Goal: Find specific page/section: Find specific page/section

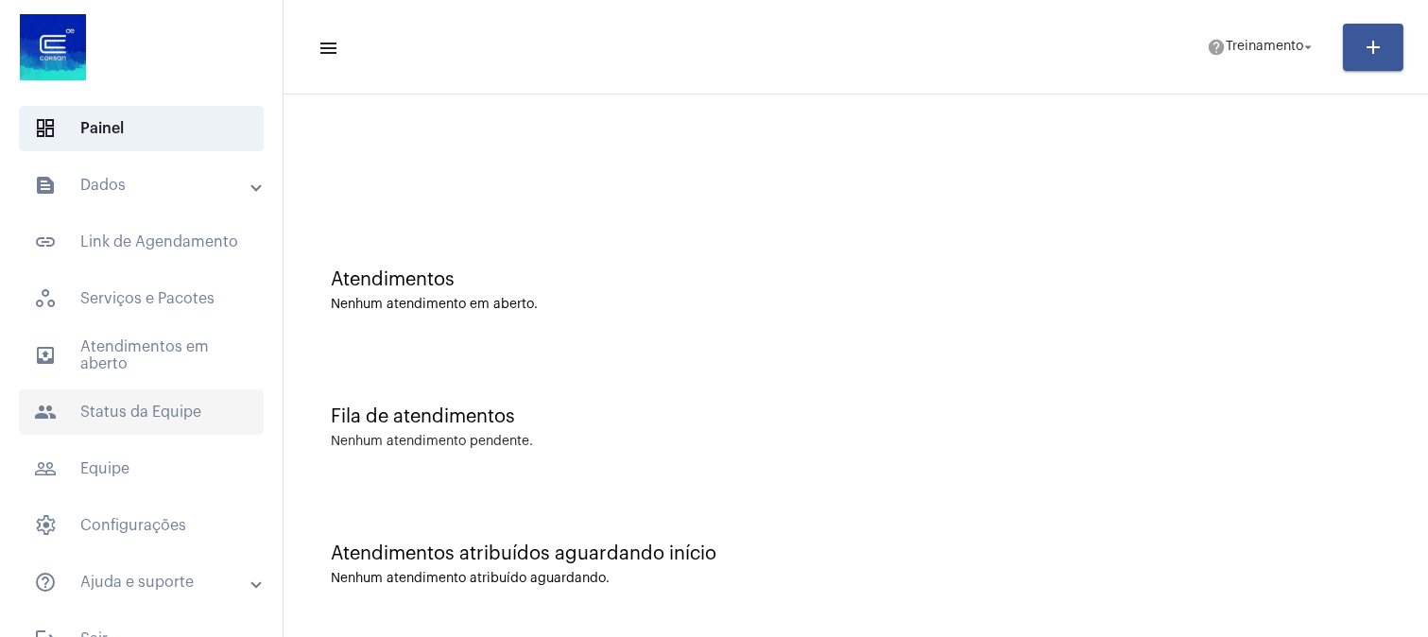
click at [178, 403] on span "people Status da Equipe" at bounding box center [141, 411] width 245 height 45
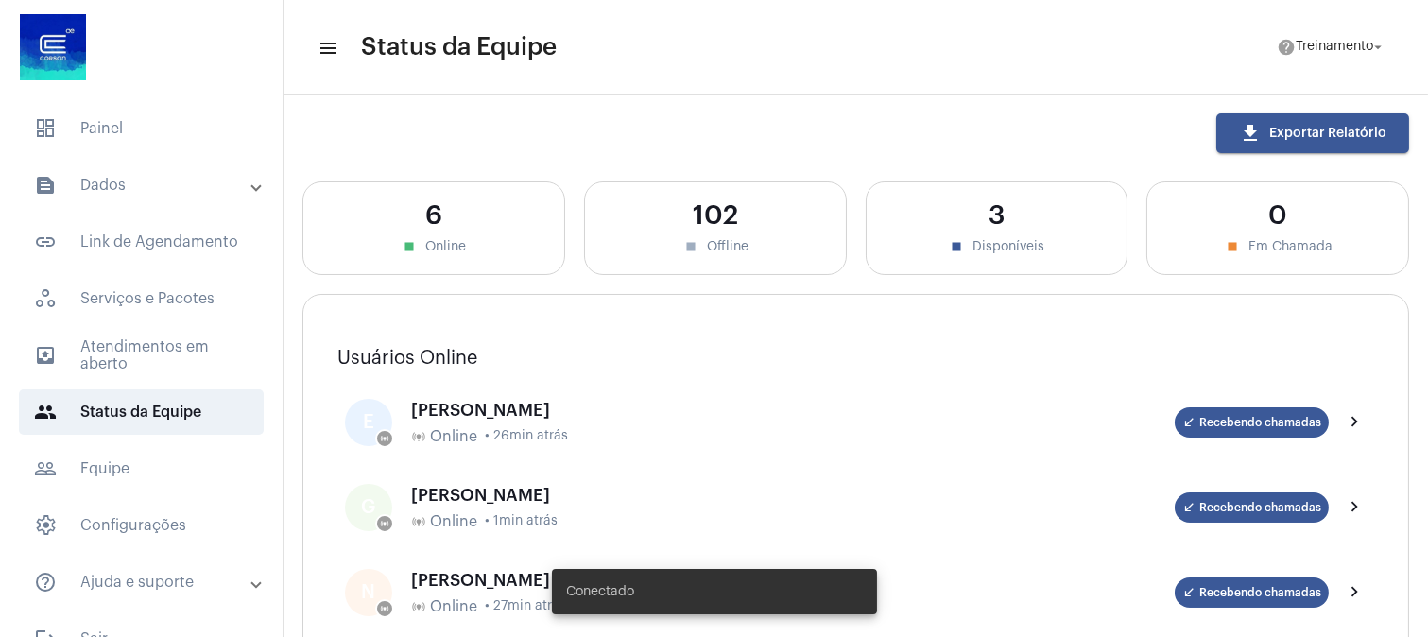
click at [133, 184] on mat-panel-title "text_snippet_outlined Dados" at bounding box center [143, 185] width 218 height 23
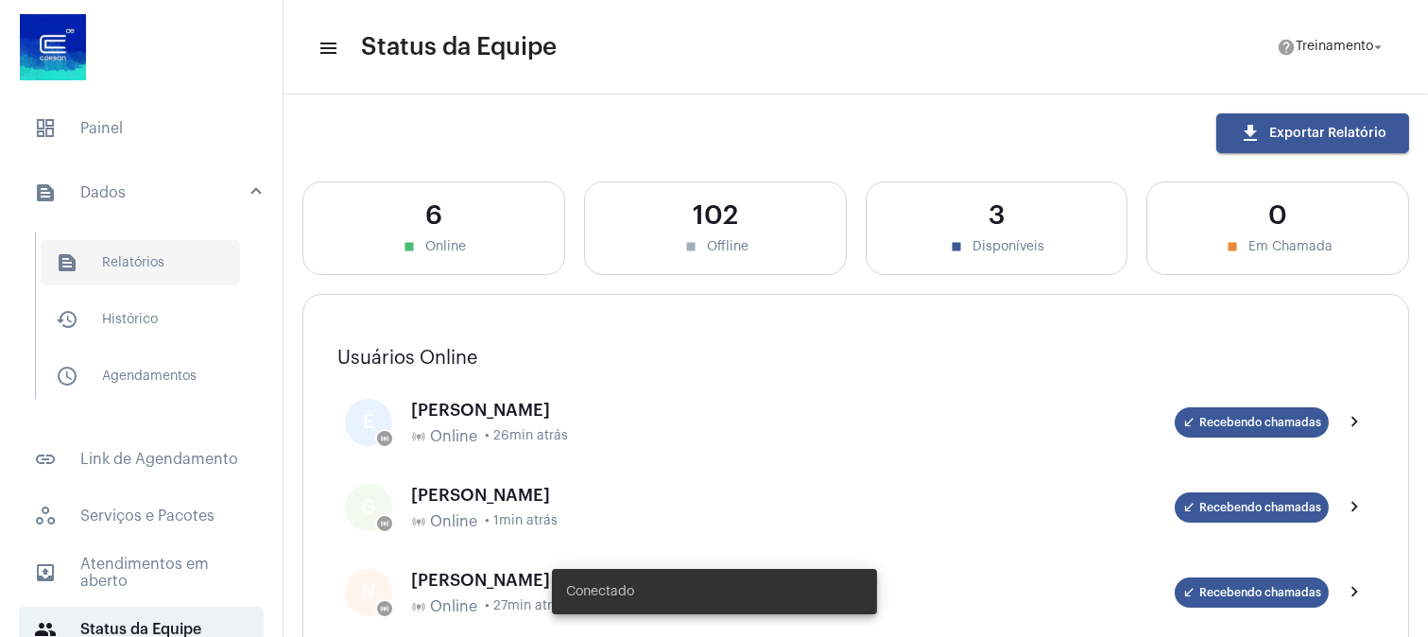
click at [146, 258] on span "text_snippet_outlined Relatórios" at bounding box center [140, 262] width 199 height 45
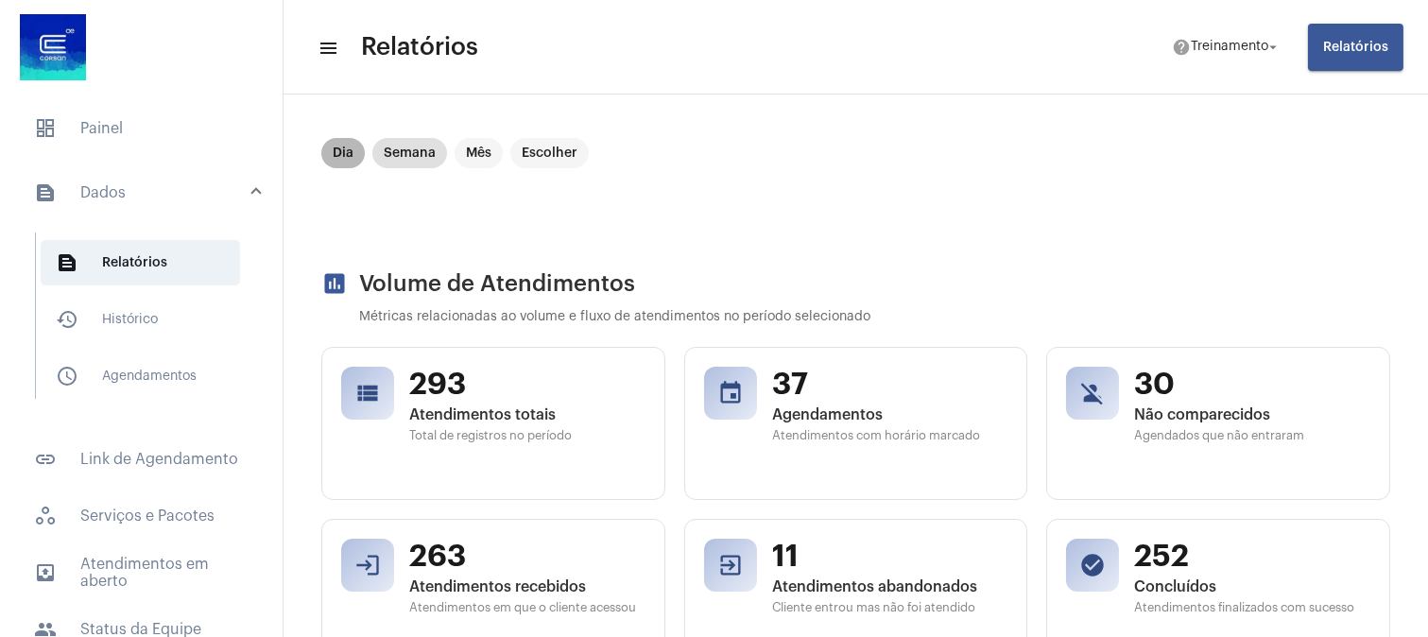
click at [342, 148] on mat-chip "Dia" at bounding box center [342, 153] width 43 height 30
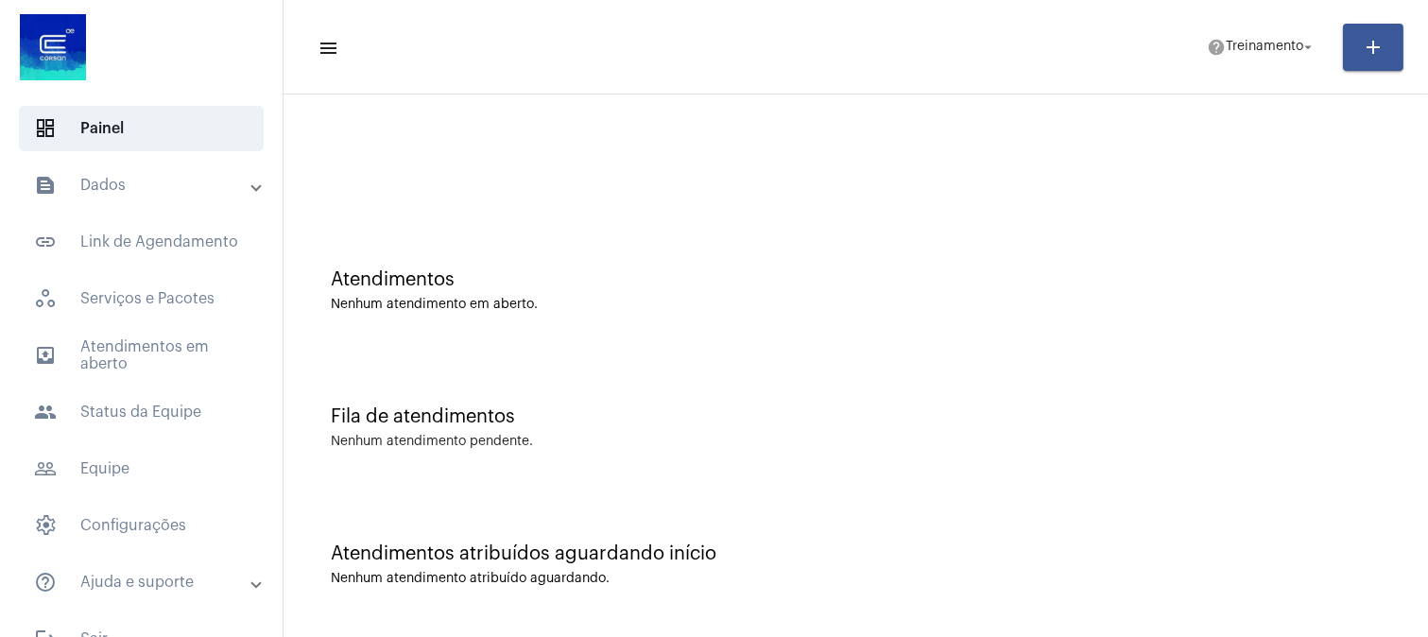
click at [945, 363] on div "Fila de atendimentos Nenhum atendimento pendente." at bounding box center [855, 418] width 1125 height 137
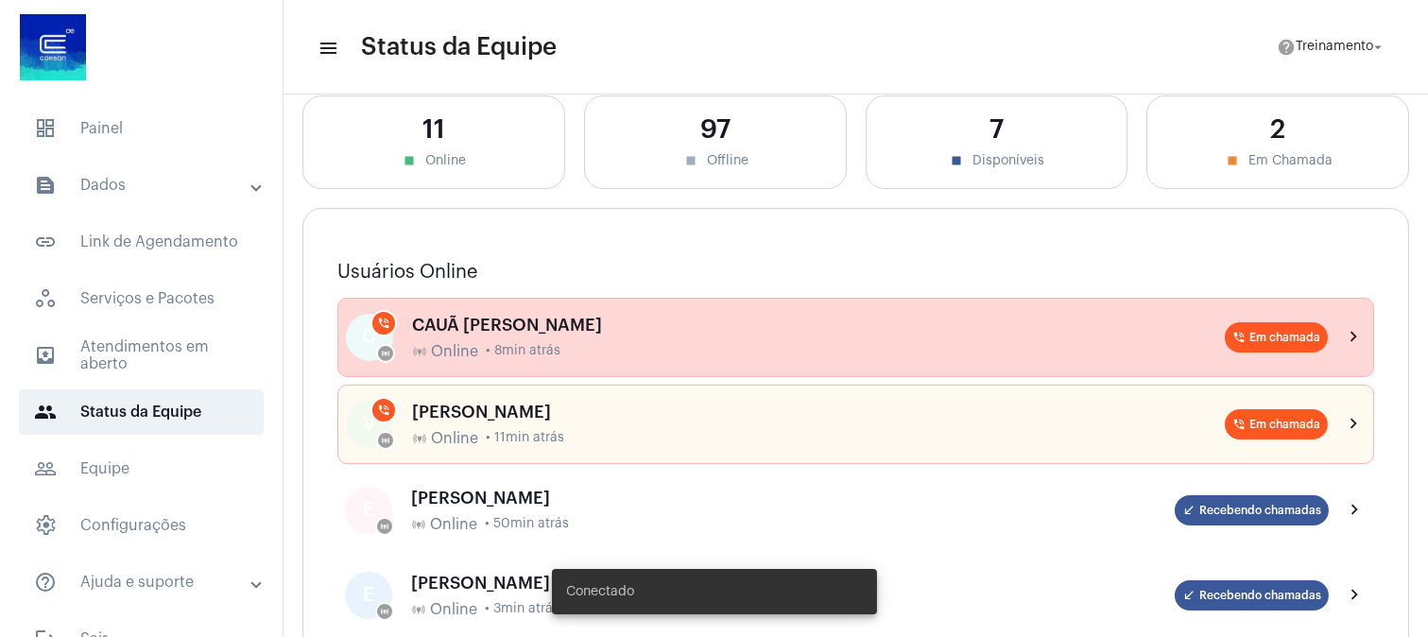
scroll to position [105, 0]
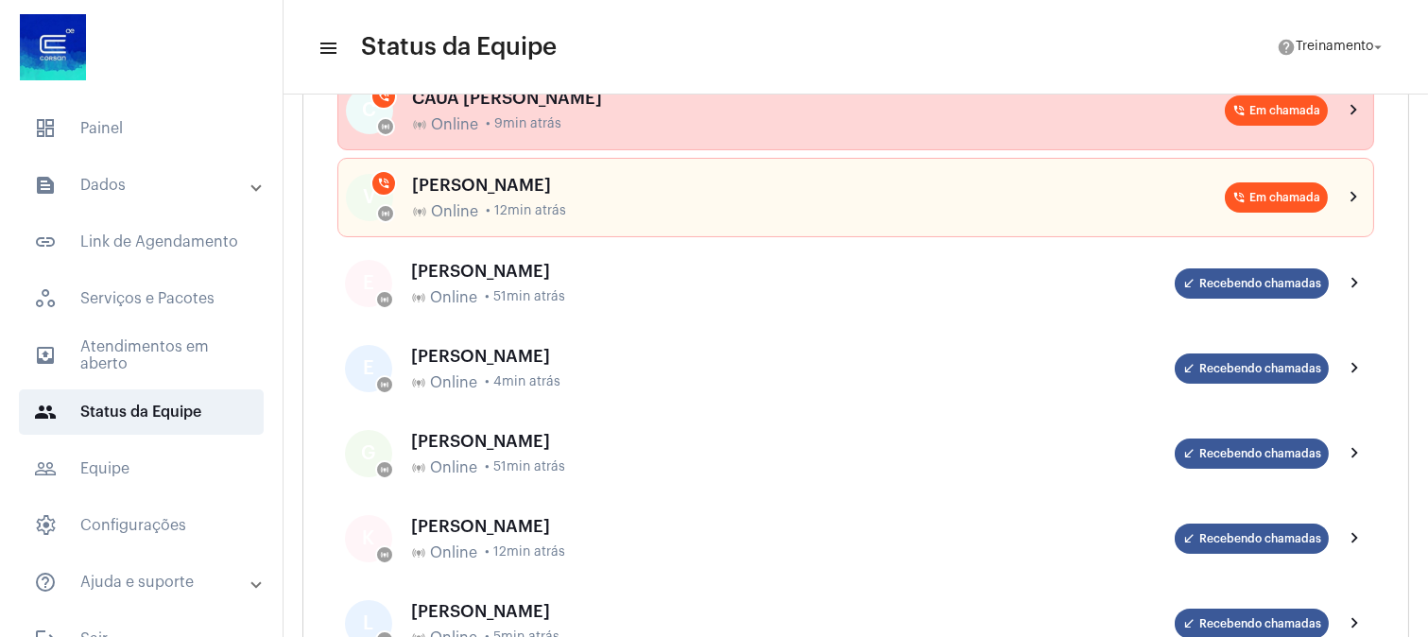
scroll to position [315, 0]
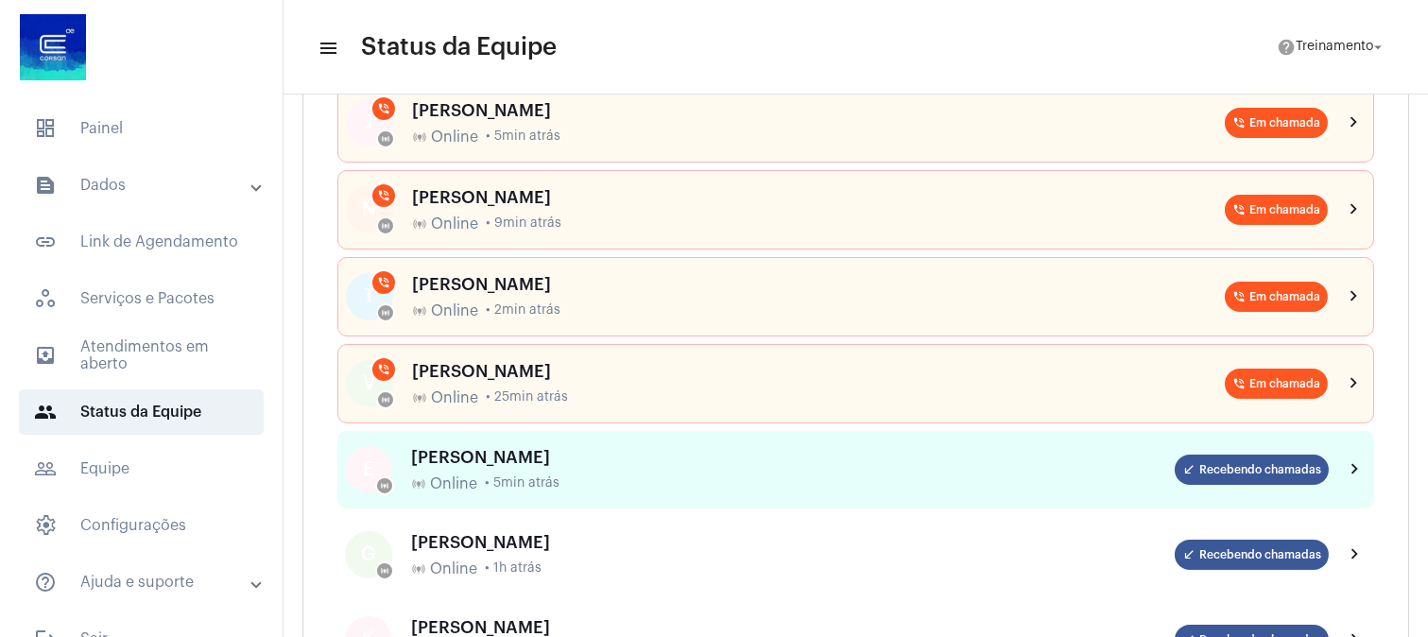
scroll to position [105, 0]
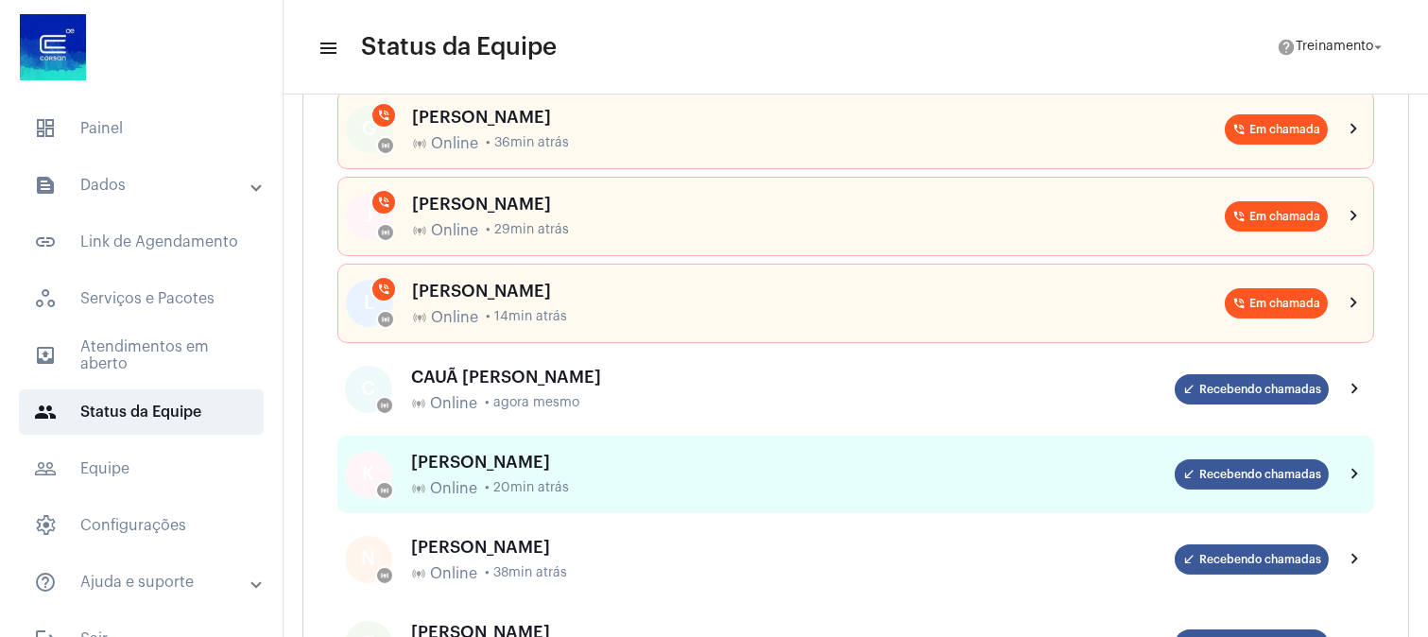
scroll to position [420, 0]
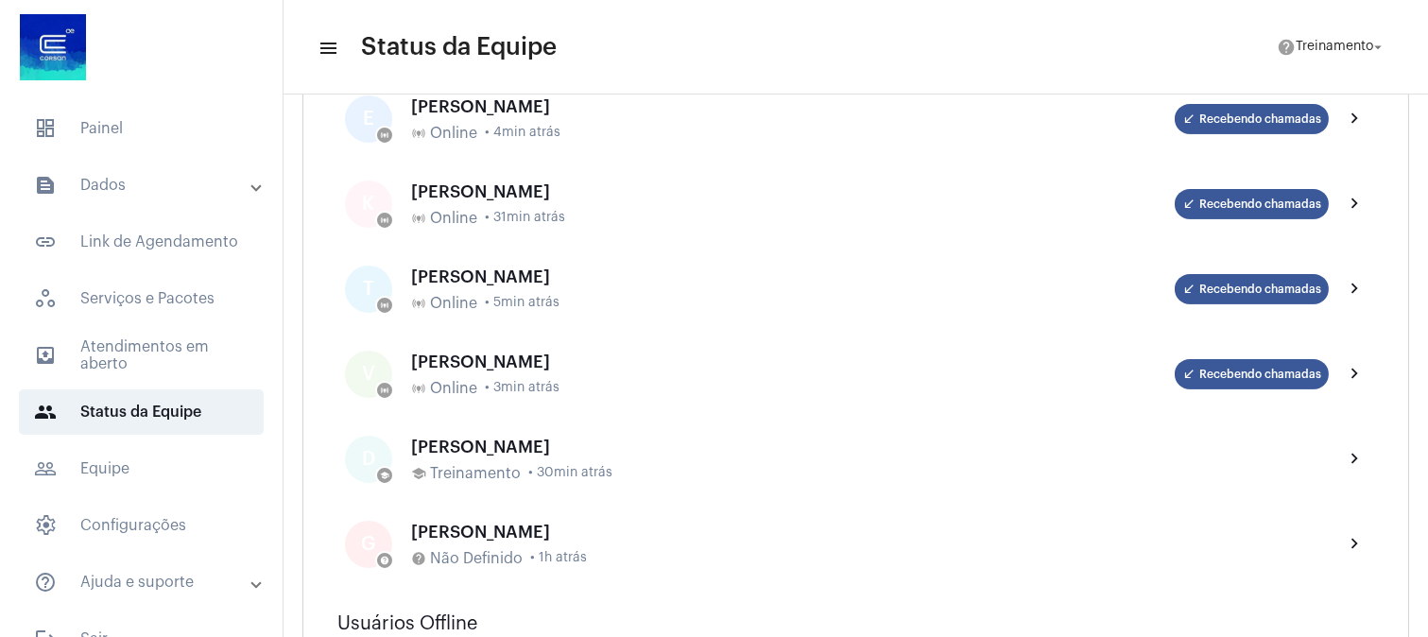
scroll to position [945, 0]
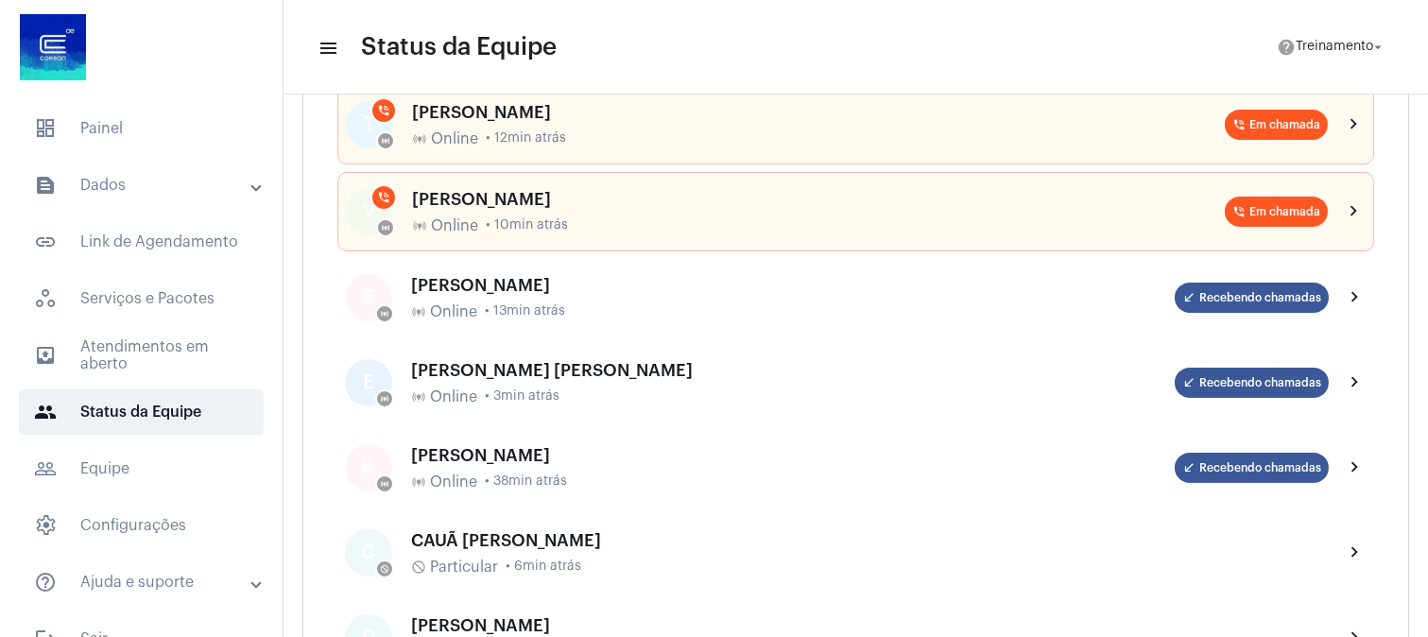
scroll to position [734, 0]
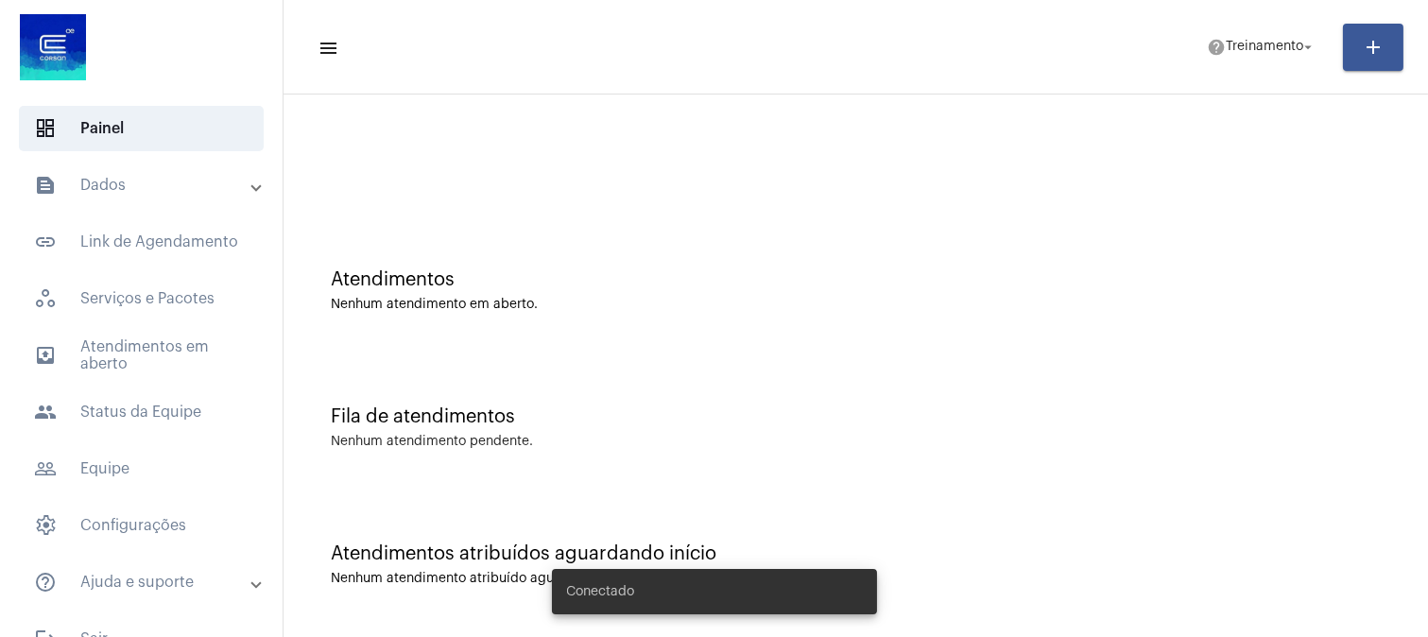
click at [958, 551] on div "Atendimentos atribuídos aguardando início" at bounding box center [856, 553] width 1050 height 21
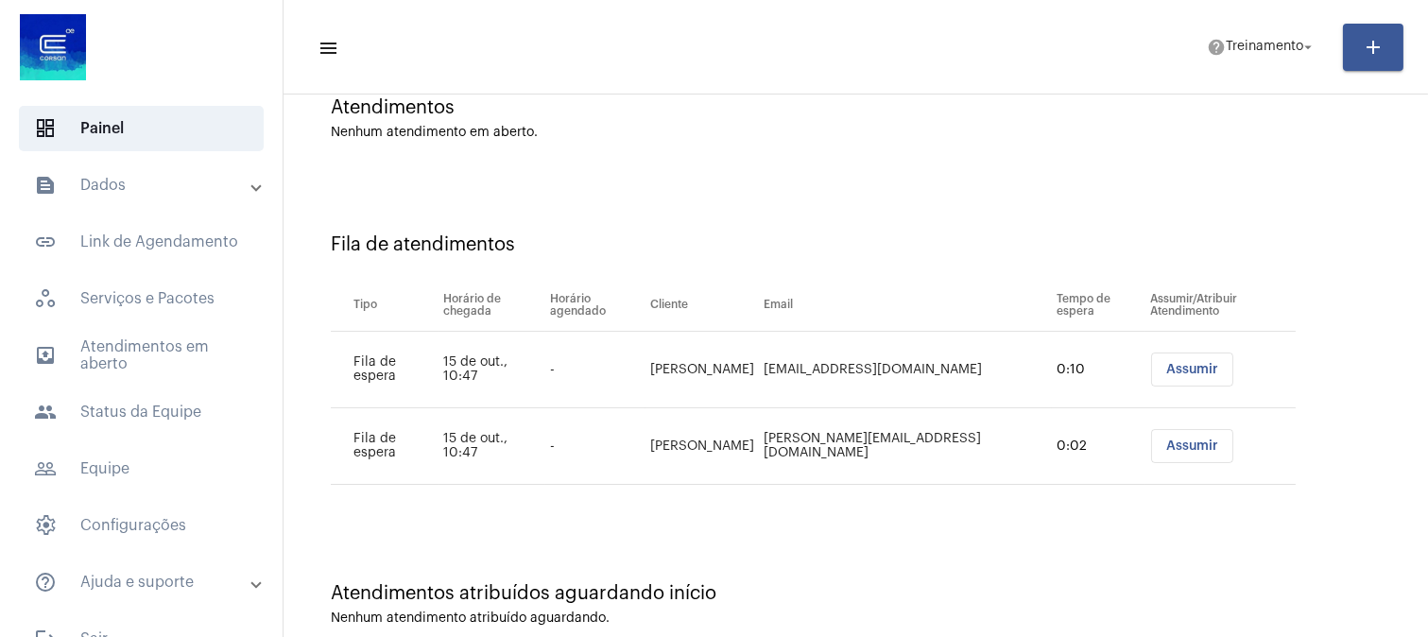
scroll to position [208, 0]
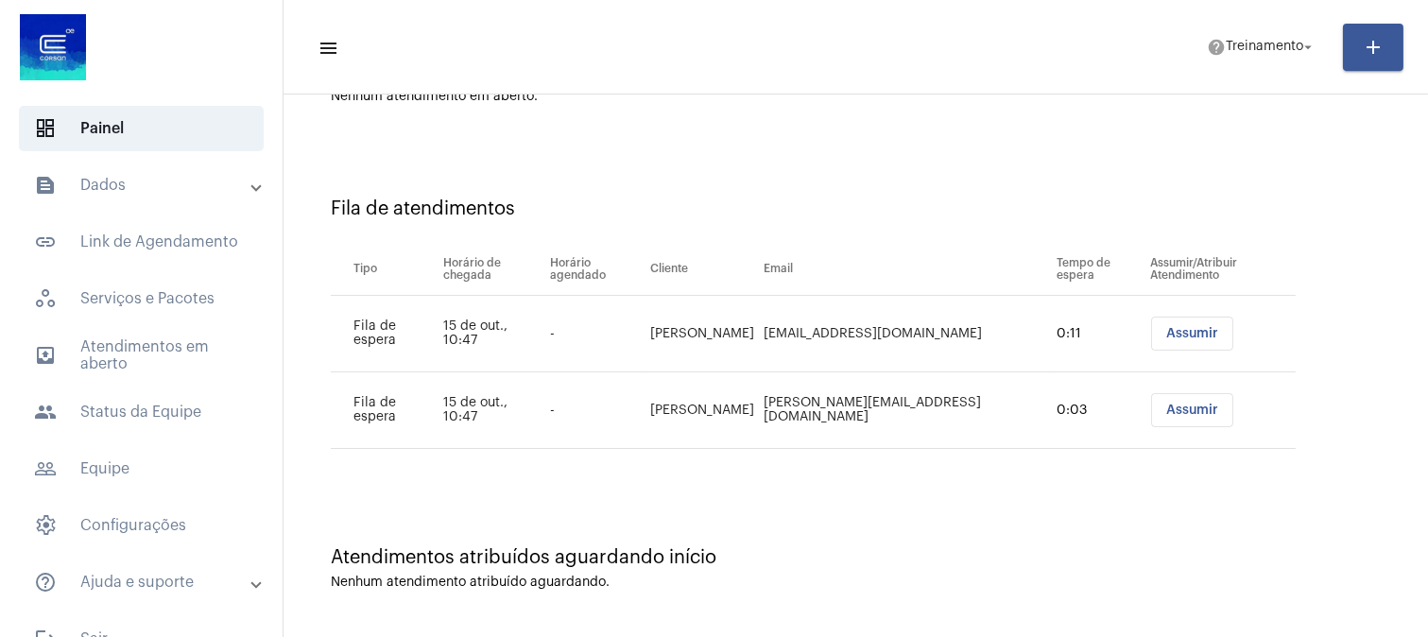
click at [857, 522] on div "Atendimentos atribuídos aguardando início Nenhum atendimento atribuído aguardan…" at bounding box center [855, 558] width 1125 height 137
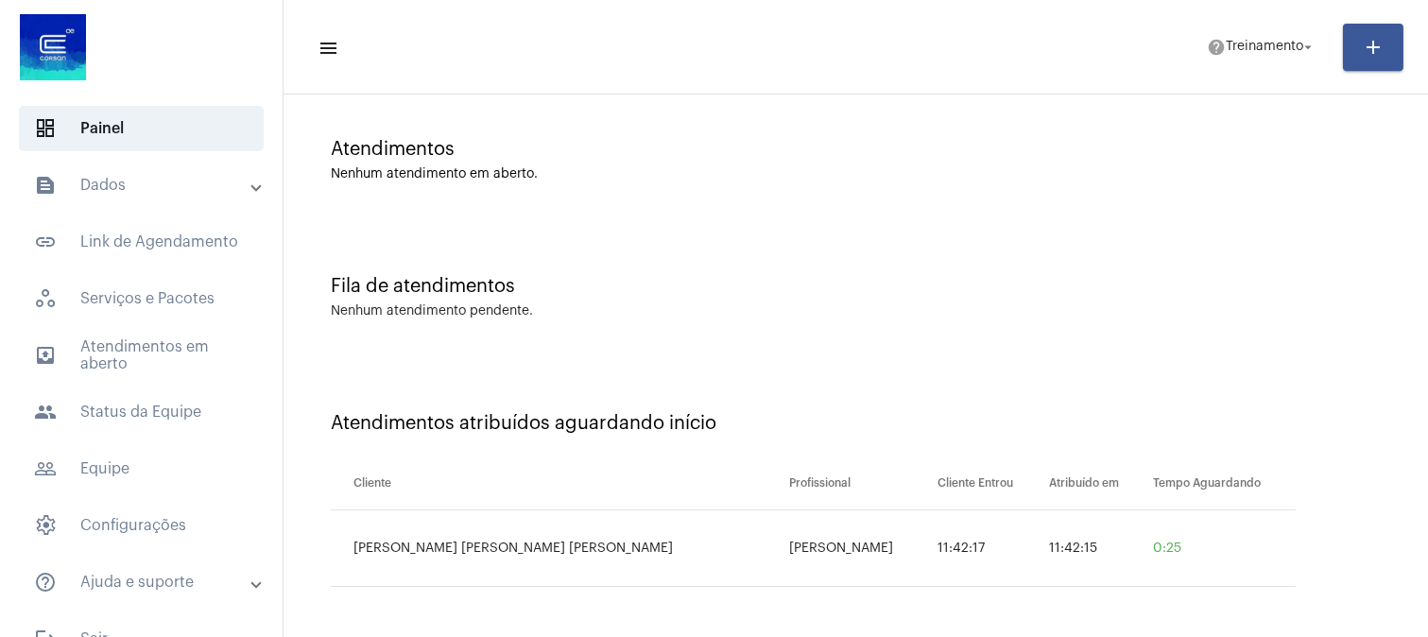
scroll to position [0, 0]
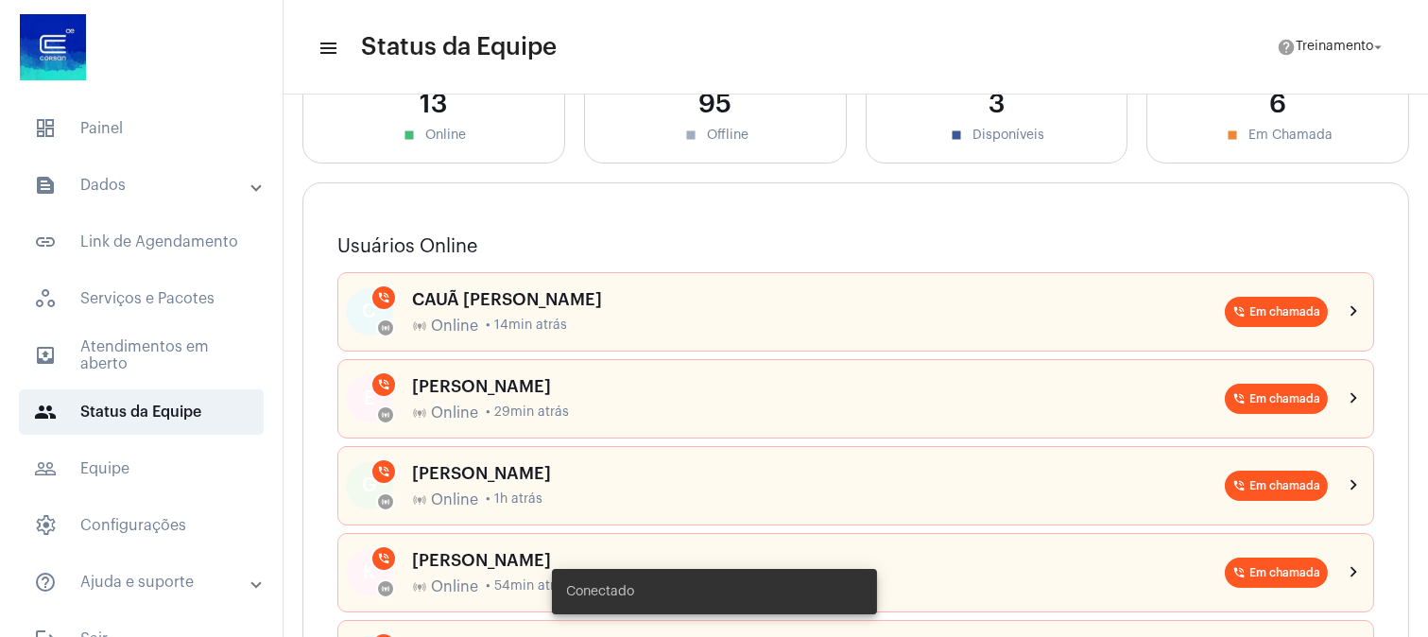
scroll to position [105, 0]
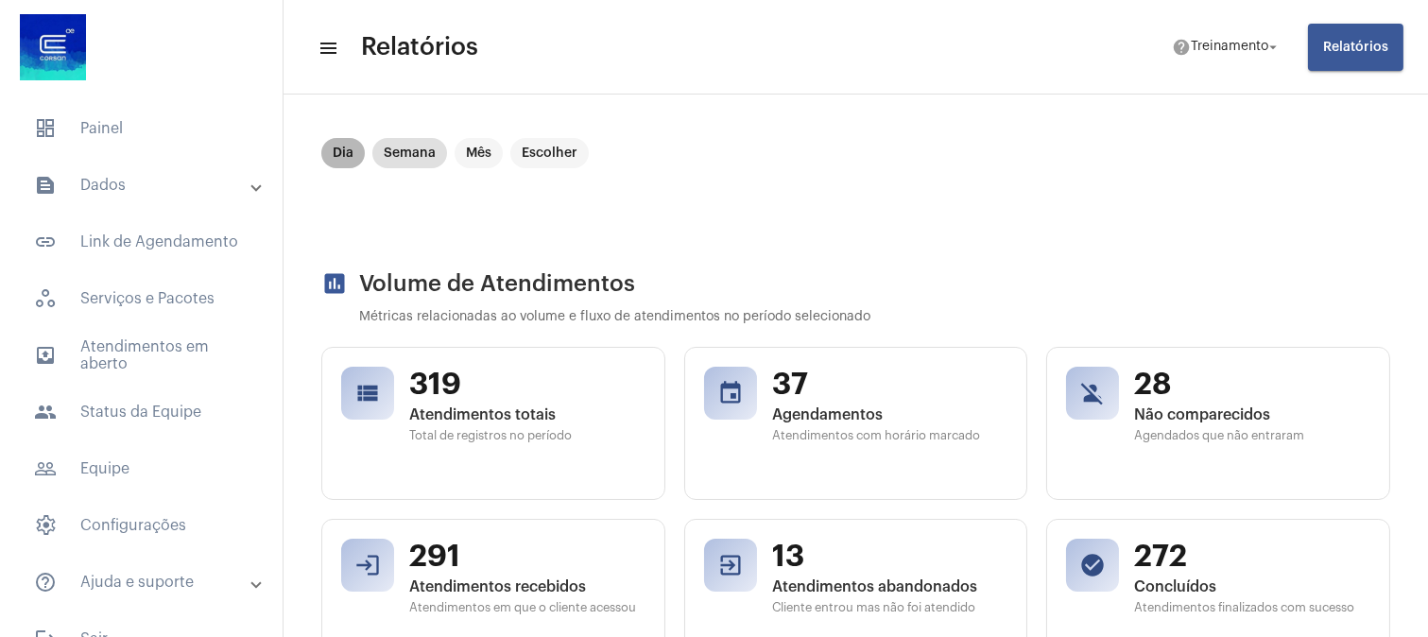
click at [340, 155] on mat-chip "Dia" at bounding box center [342, 153] width 43 height 30
click at [345, 156] on mat-chip "Dia" at bounding box center [342, 153] width 43 height 30
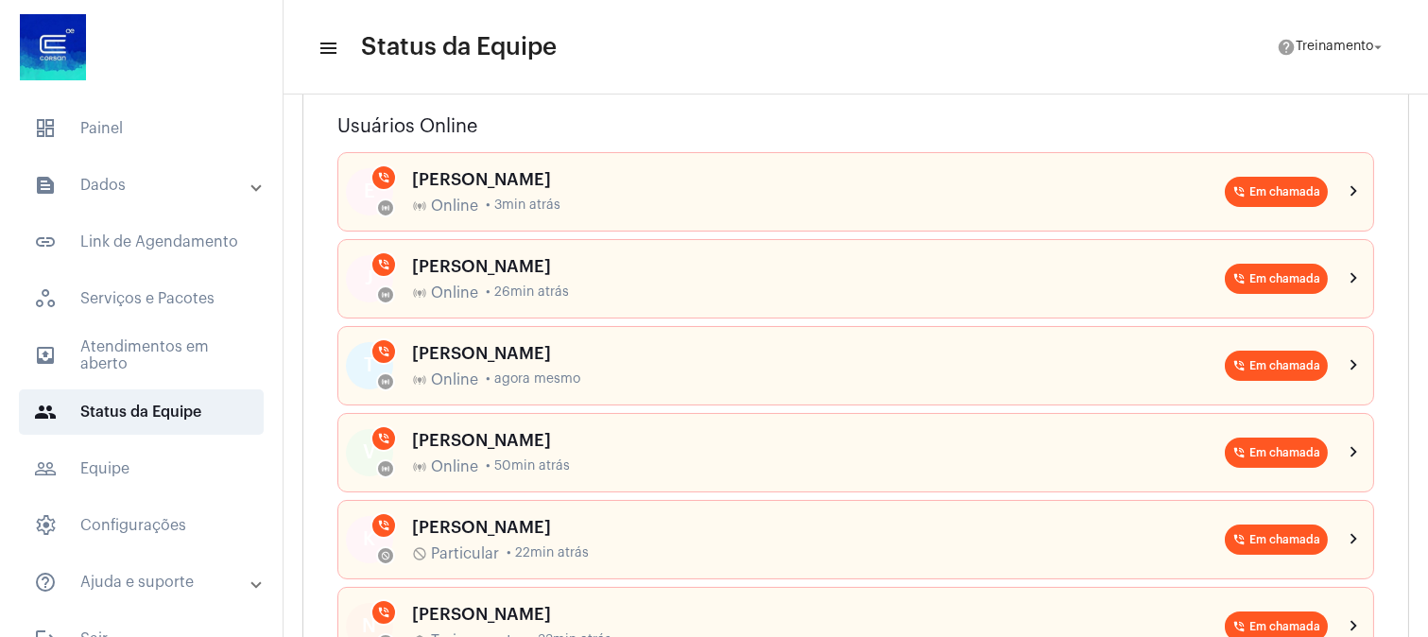
scroll to position [210, 0]
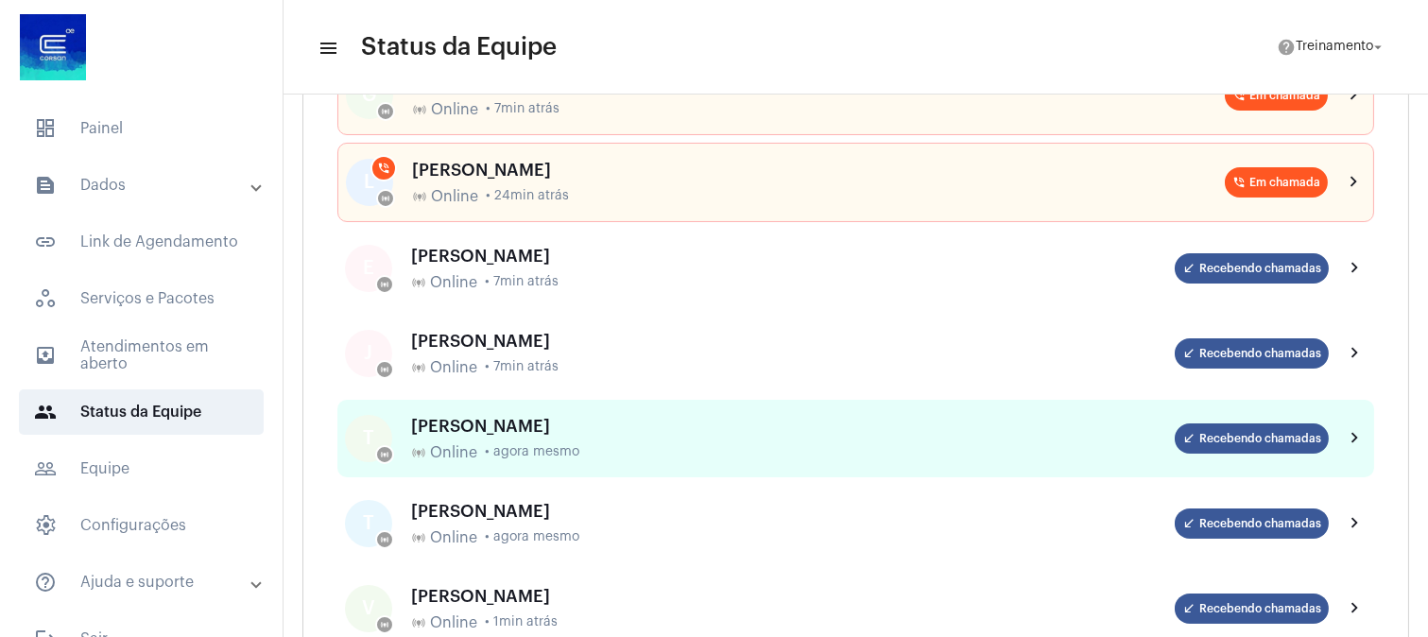
scroll to position [210, 0]
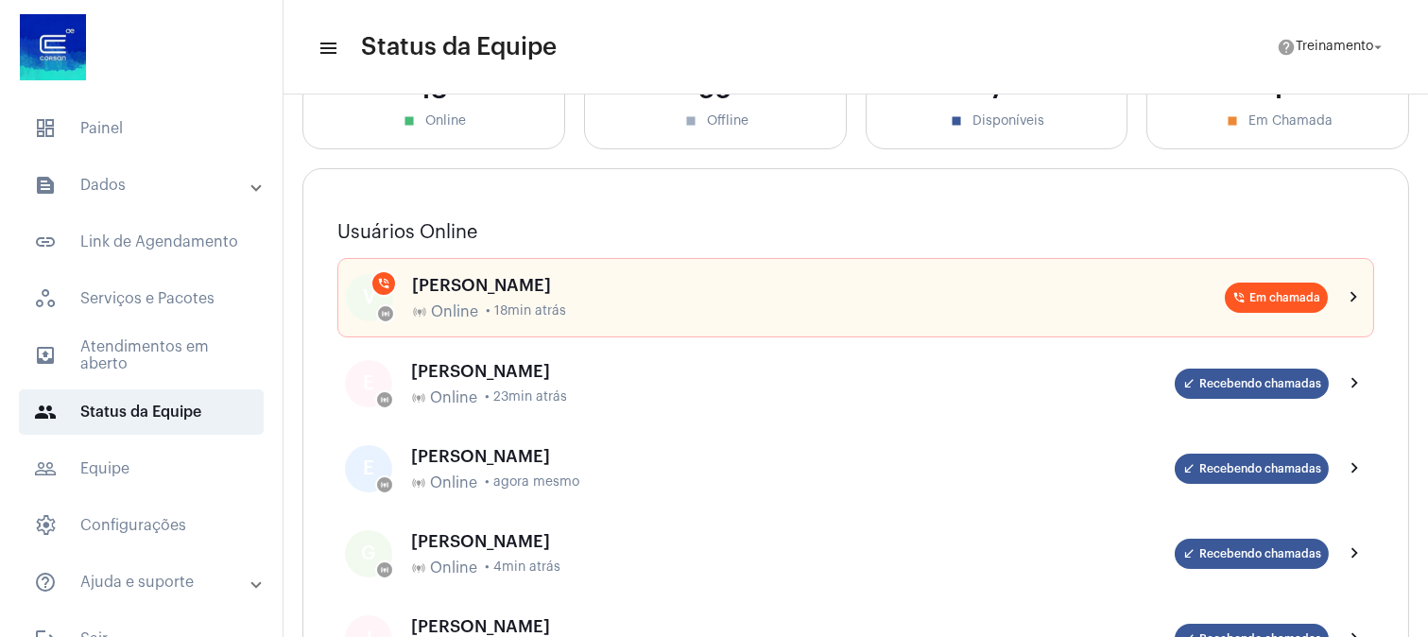
scroll to position [105, 0]
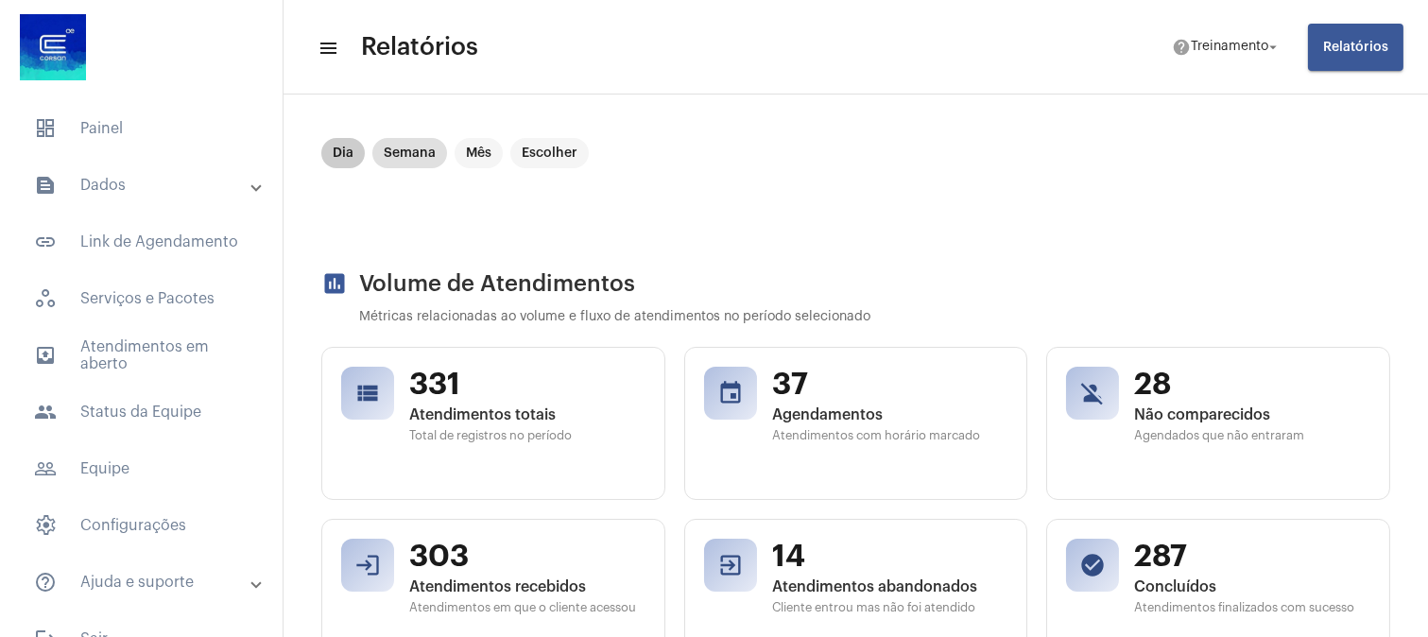
click at [345, 144] on mat-chip "Dia" at bounding box center [342, 153] width 43 height 30
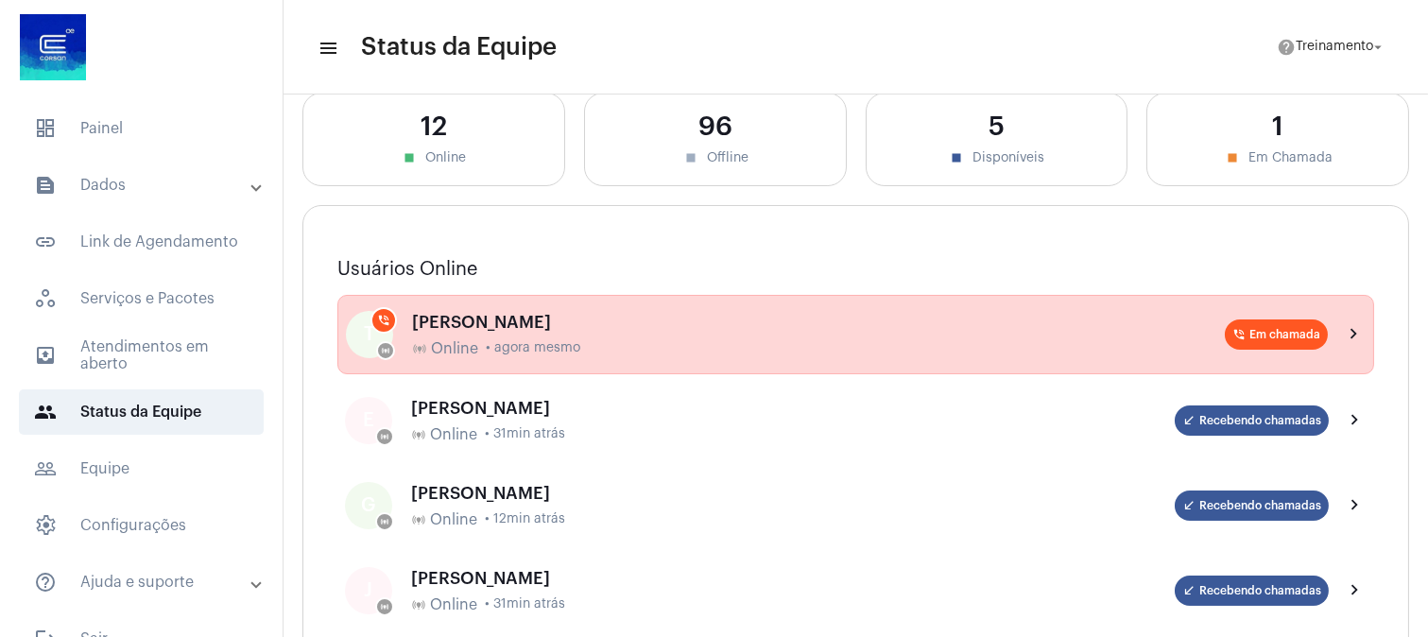
scroll to position [210, 0]
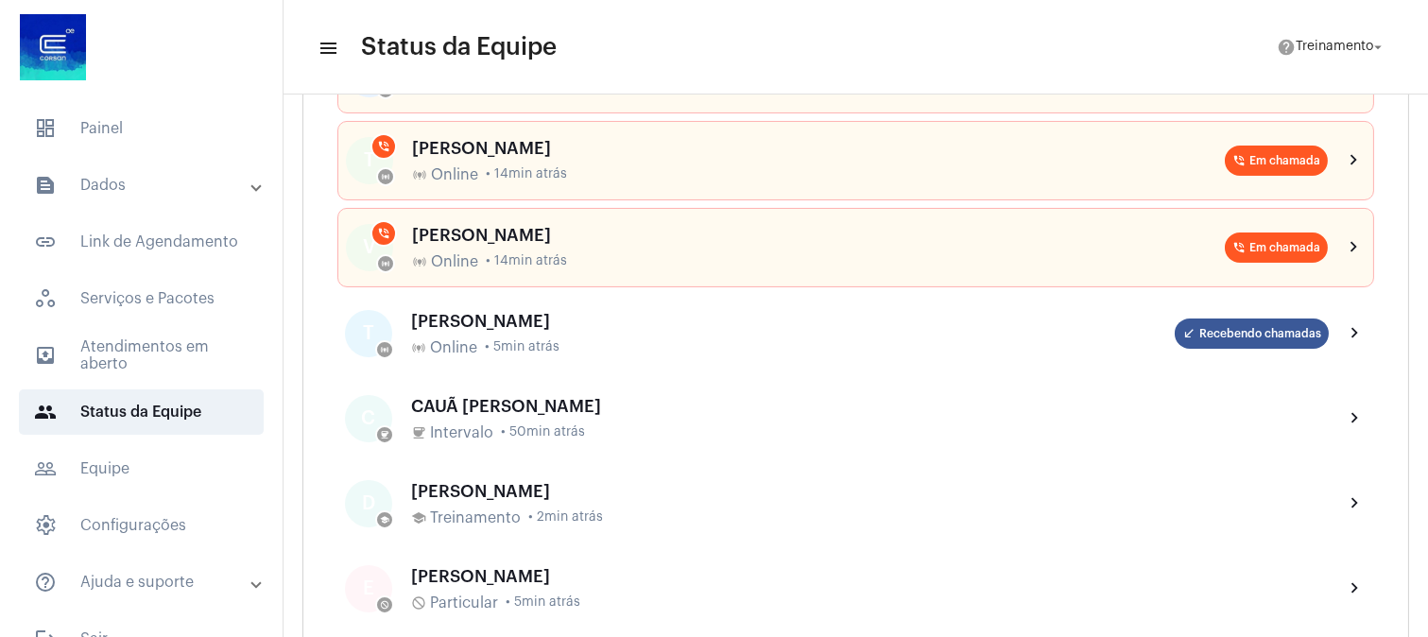
scroll to position [524, 0]
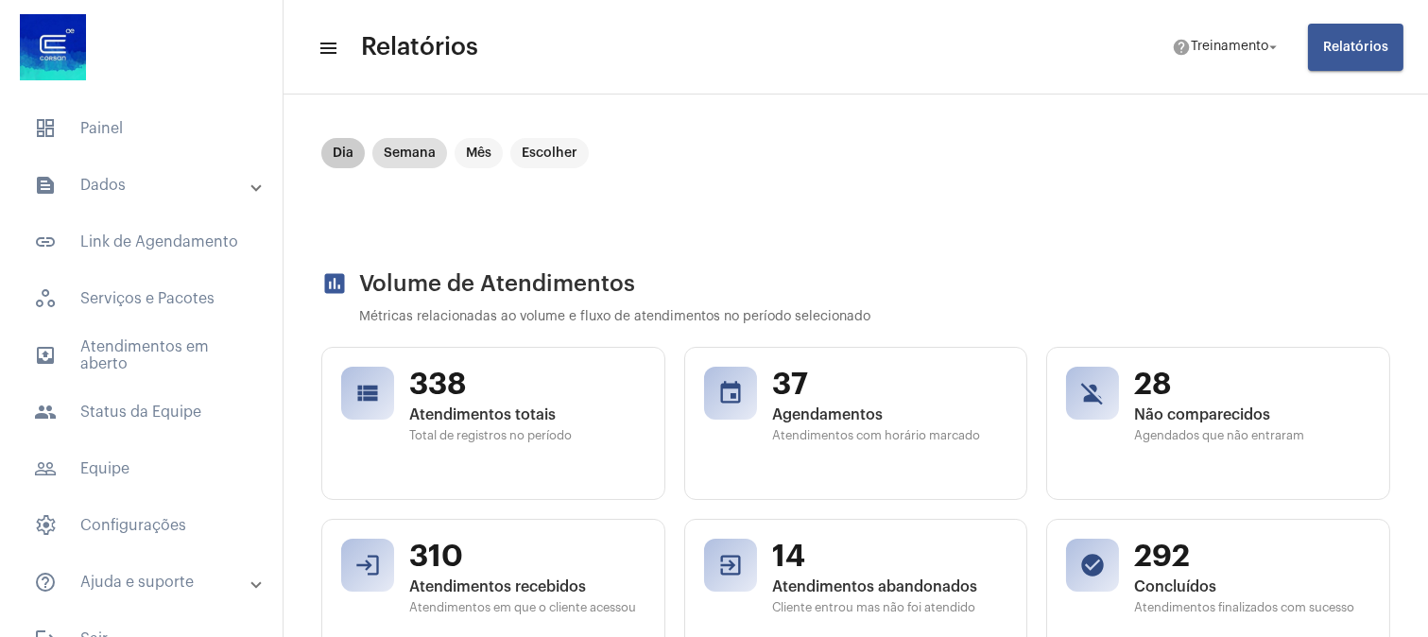
click at [338, 144] on mat-chip "Dia" at bounding box center [342, 153] width 43 height 30
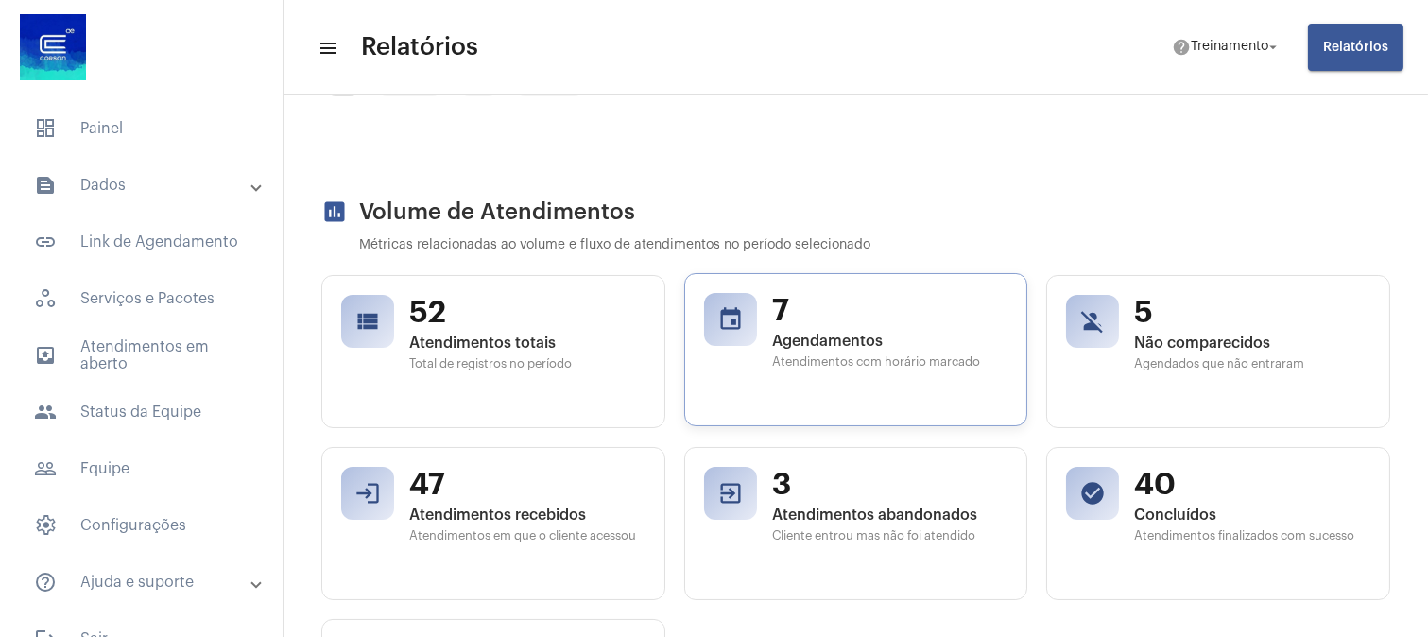
scroll to position [210, 0]
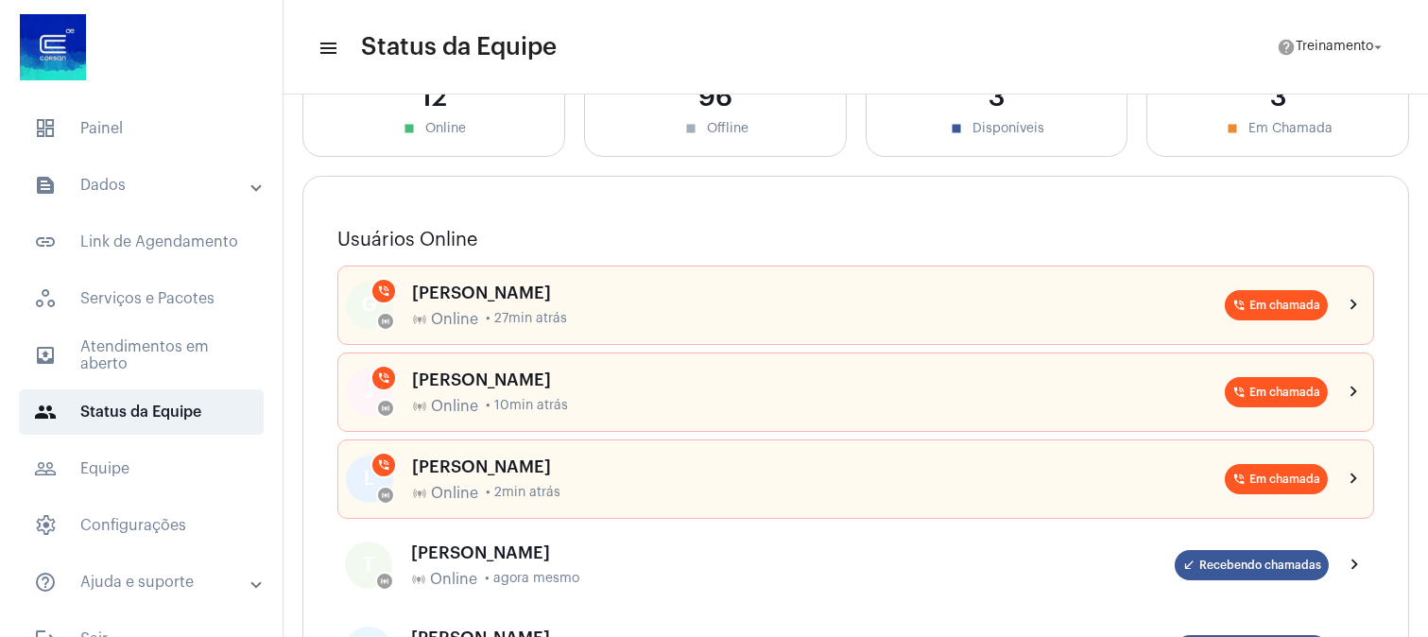
scroll to position [105, 0]
